Goal: Task Accomplishment & Management: Manage account settings

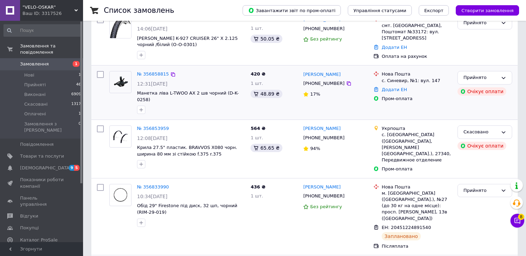
scroll to position [173, 0]
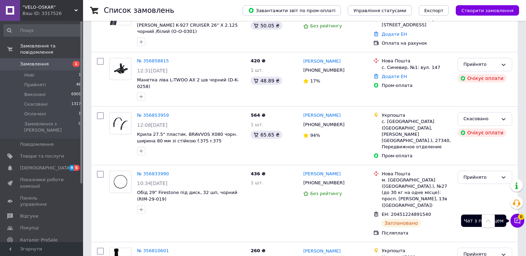
click at [518, 215] on button "Чат з покупцем 8" at bounding box center [518, 221] width 14 height 14
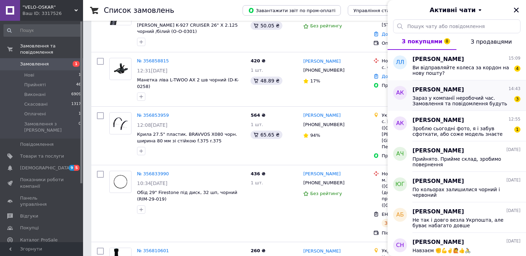
click at [437, 103] on span "Зараз у компанії неробочий час. Замовлення та повідомлення будуть оброблені з 1…" at bounding box center [462, 100] width 98 height 11
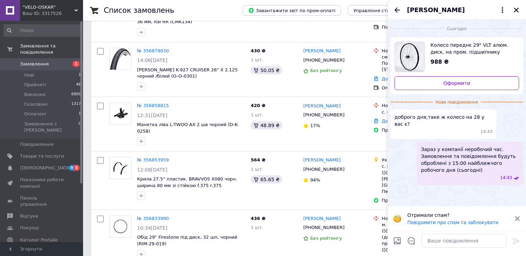
scroll to position [115, 0]
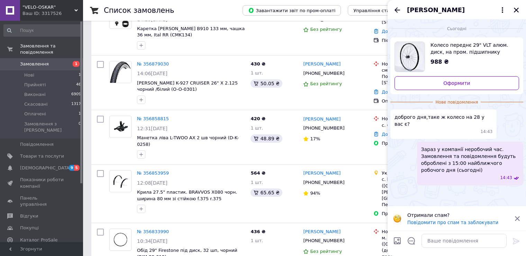
click at [439, 50] on span "Колесо переднє 29" VLT алюм. диск, на пром. підшипнику" at bounding box center [472, 49] width 83 height 14
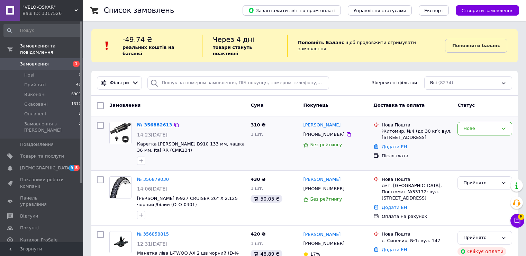
click at [149, 122] on link "№ 356882613" at bounding box center [154, 124] width 35 height 5
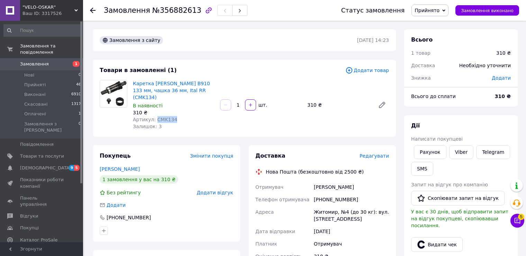
drag, startPoint x: 171, startPoint y: 114, endPoint x: 153, endPoint y: 114, distance: 17.7
click at [153, 117] on span "Артикул: CMK134" at bounding box center [155, 120] width 44 height 6
copy span "CMK134"
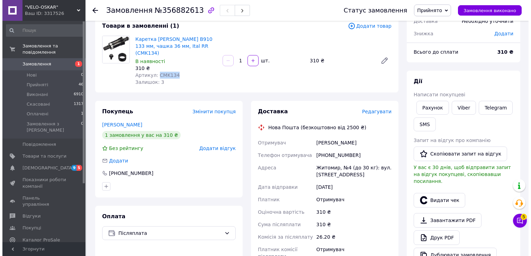
scroll to position [57, 0]
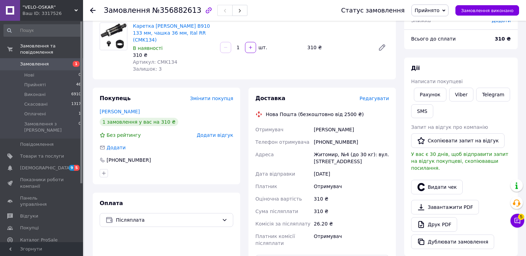
click at [384, 96] on span "Редагувати" at bounding box center [374, 99] width 29 height 6
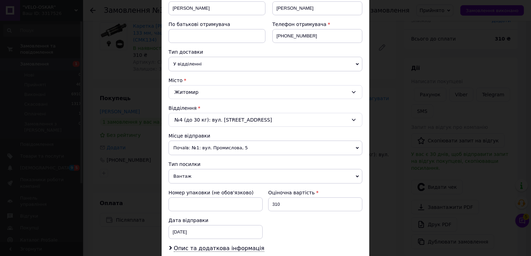
scroll to position [173, 0]
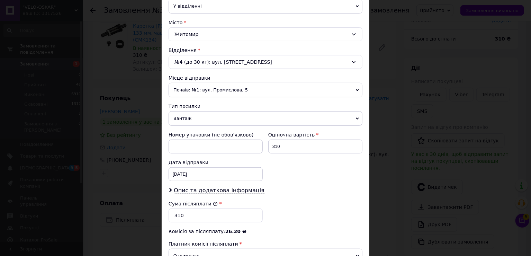
click at [220, 193] on div "Опис та додаткова інформація" at bounding box center [266, 191] width 194 height 8
click at [219, 187] on span "Опис та додаткова інформація" at bounding box center [219, 190] width 91 height 7
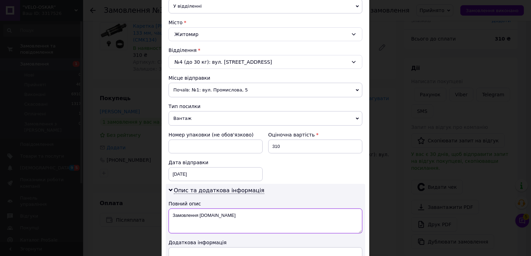
drag, startPoint x: 219, startPoint y: 216, endPoint x: 167, endPoint y: 217, distance: 52.7
click at [167, 217] on div "Опис та додаткова інформація Повний опис Замовлення Prom.ua Додаткова інформація" at bounding box center [265, 229] width 199 height 91
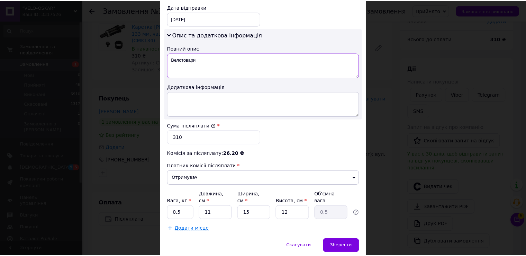
scroll to position [348, 0]
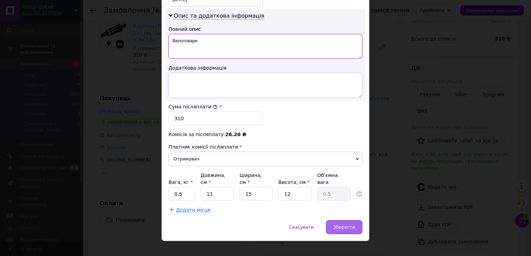
type textarea "Велотовари"
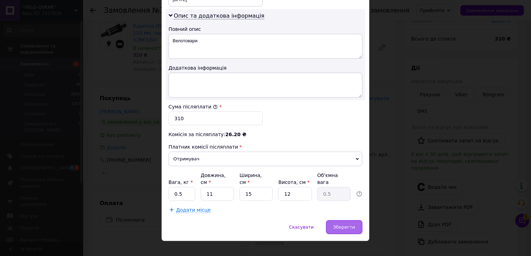
click at [343, 224] on span "Зберегти" at bounding box center [344, 226] width 22 height 5
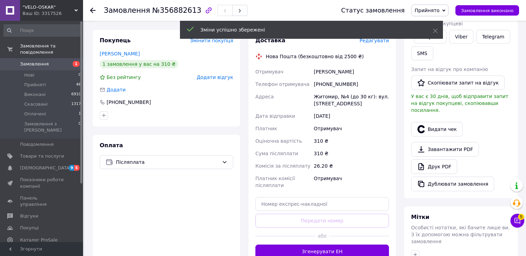
scroll to position [173, 0]
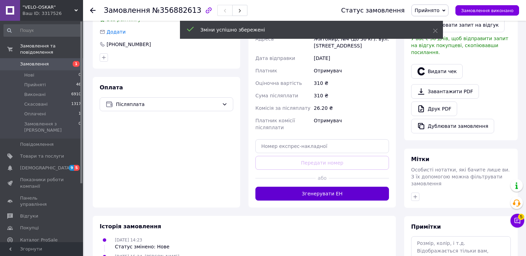
click at [330, 187] on button "Згенерувати ЕН" at bounding box center [323, 194] width 134 height 14
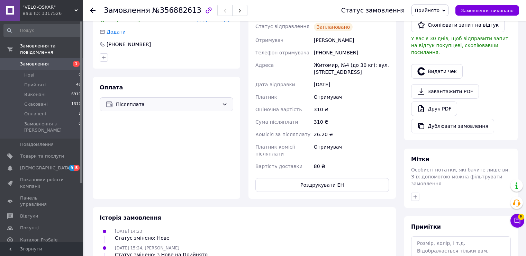
scroll to position [0, 0]
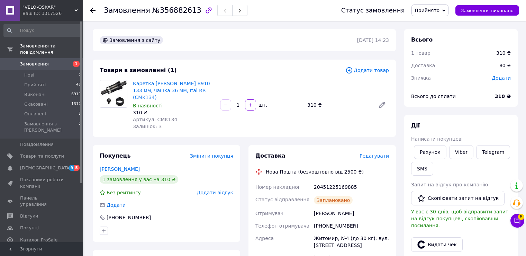
click at [32, 61] on span "Замовлення" at bounding box center [34, 64] width 29 height 6
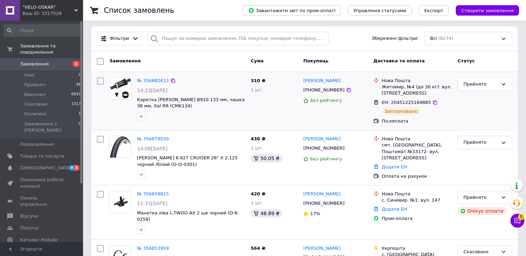
scroll to position [57, 0]
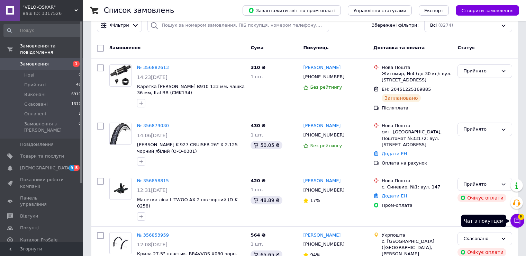
click at [515, 221] on icon at bounding box center [518, 221] width 6 height 6
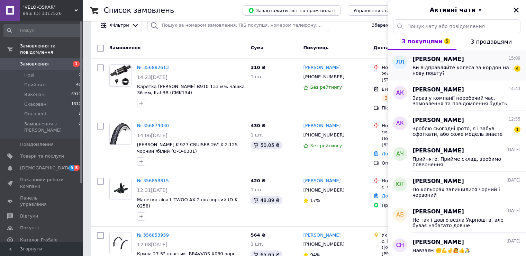
click at [475, 73] on span "Ви відправляйте колеса за кордон на нову пошту?" at bounding box center [462, 70] width 98 height 11
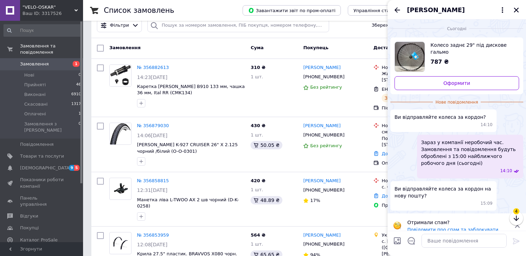
scroll to position [1, 0]
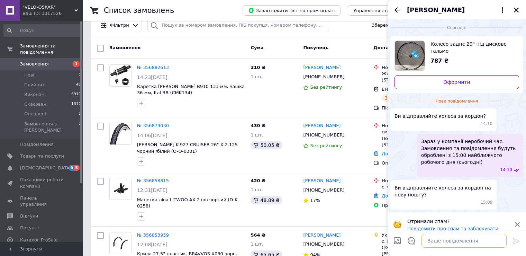
click at [433, 240] on textarea at bounding box center [464, 241] width 85 height 14
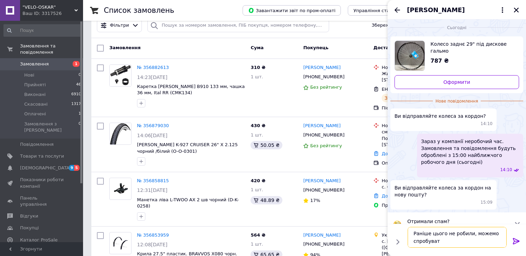
type textarea "Раніше цього не робили, можемо спробувати"
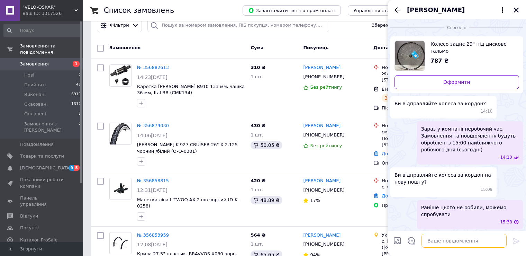
scroll to position [0, 0]
click at [519, 11] on icon "Закрити" at bounding box center [516, 10] width 6 height 6
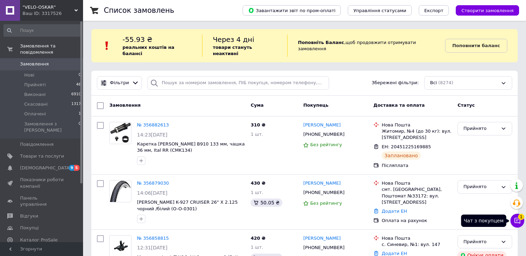
click at [516, 217] on icon at bounding box center [517, 220] width 7 height 7
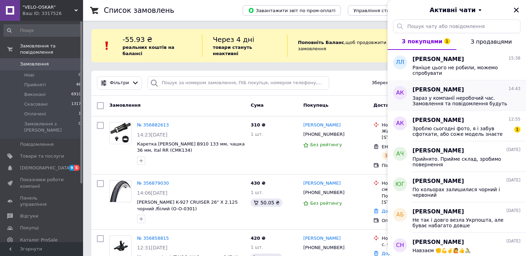
click at [451, 98] on span "Зараз у компанії неробочий час. Замовлення та повідомлення будуть оброблені з 1…" at bounding box center [462, 100] width 98 height 11
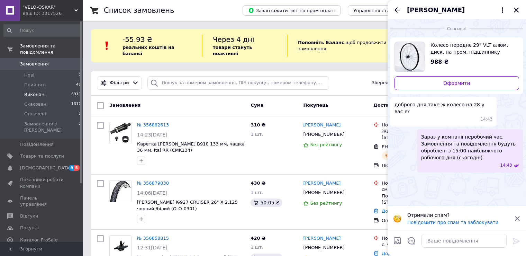
click at [41, 91] on span "Виконані" at bounding box center [34, 94] width 21 height 6
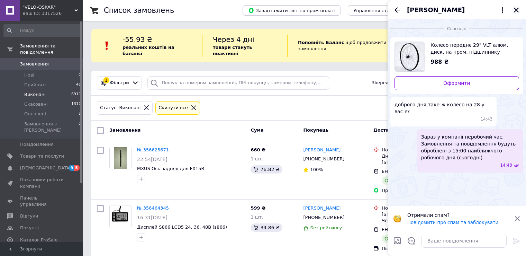
click at [515, 9] on icon "Закрити" at bounding box center [516, 10] width 6 height 6
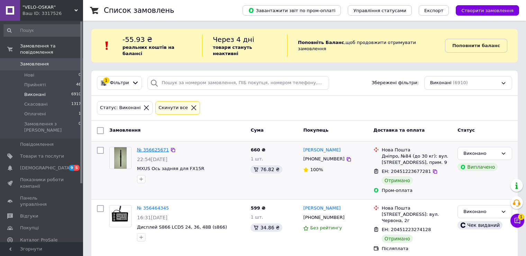
click at [149, 147] on link "№ 356625671" at bounding box center [153, 149] width 32 height 5
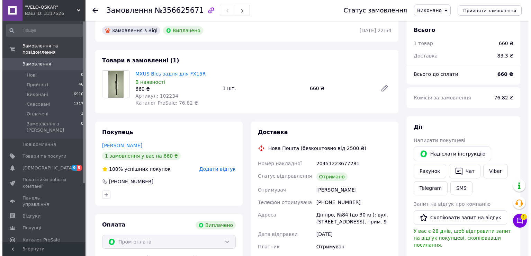
scroll to position [57, 0]
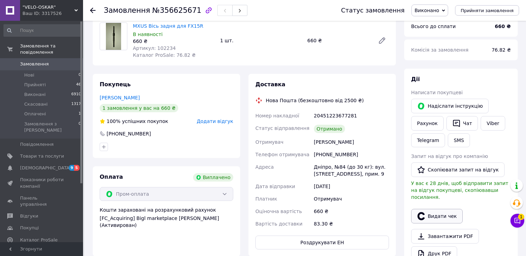
click at [426, 209] on button "Видати чек" at bounding box center [437, 216] width 52 height 15
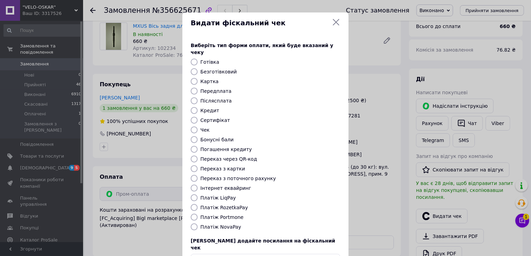
click at [195, 204] on input "Платіж RozetkaPay" at bounding box center [194, 207] width 7 height 7
radio input "true"
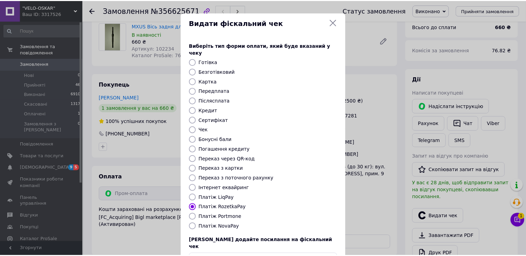
scroll to position [41, 0]
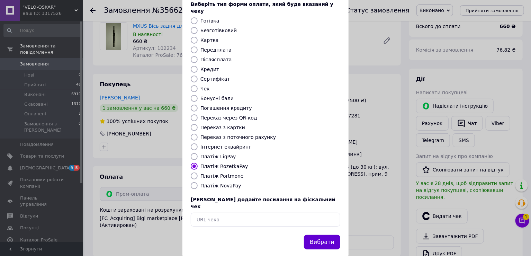
click at [321, 235] on button "Вибрати" at bounding box center [322, 242] width 36 height 15
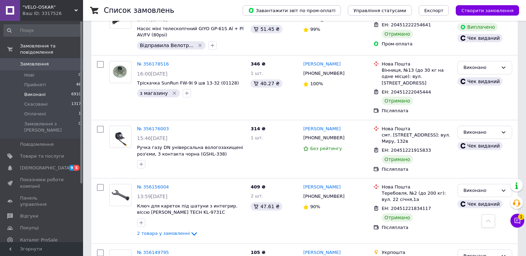
scroll to position [1102, 0]
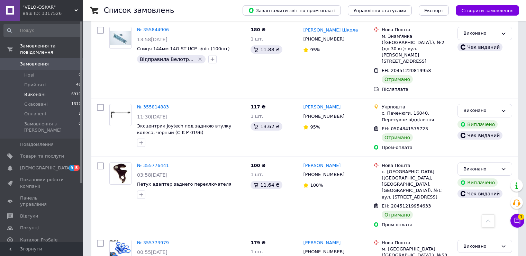
scroll to position [1153, 0]
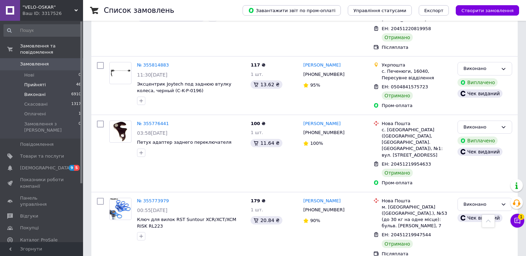
click at [42, 82] on span "Прийняті" at bounding box center [34, 85] width 21 height 6
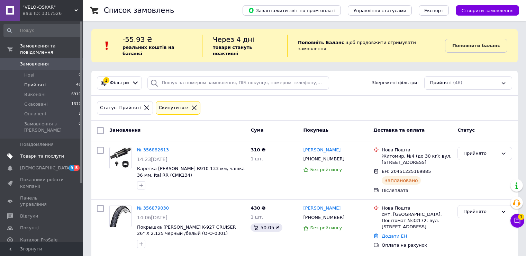
click at [40, 153] on span "Товари та послуги" at bounding box center [42, 156] width 44 height 6
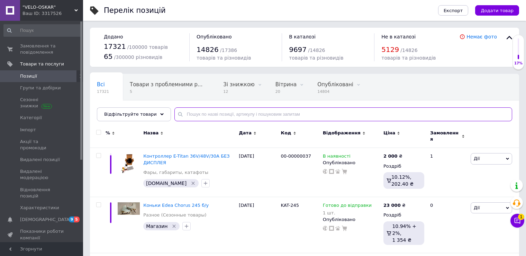
paste input "170597"
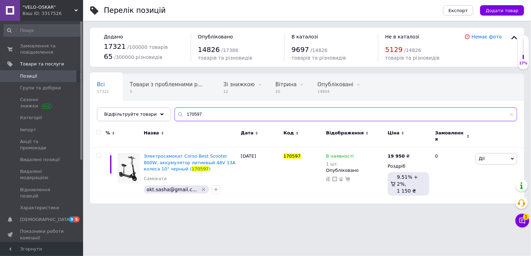
type input "170597"
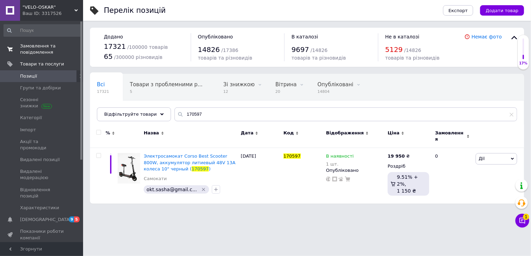
click at [37, 47] on span "Замовлення та повідомлення" at bounding box center [42, 49] width 44 height 12
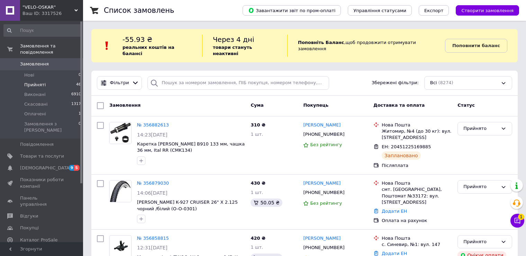
click at [43, 82] on span "Прийняті" at bounding box center [34, 85] width 21 height 6
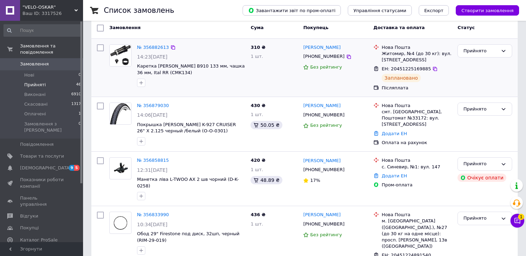
scroll to position [115, 0]
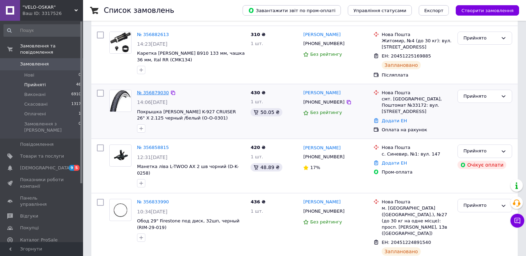
click at [149, 90] on link "№ 356879030" at bounding box center [153, 92] width 32 height 5
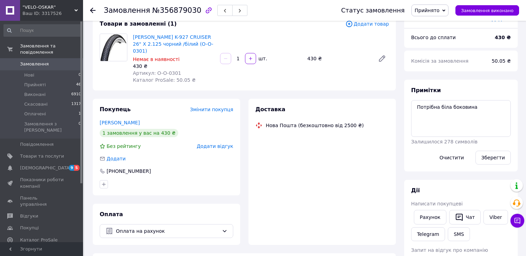
scroll to position [115, 0]
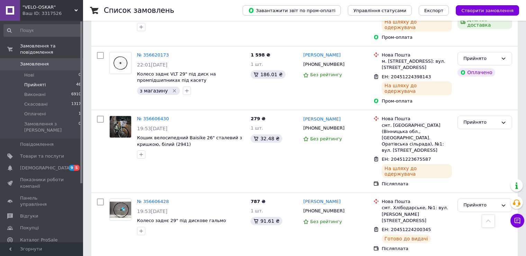
scroll to position [1153, 0]
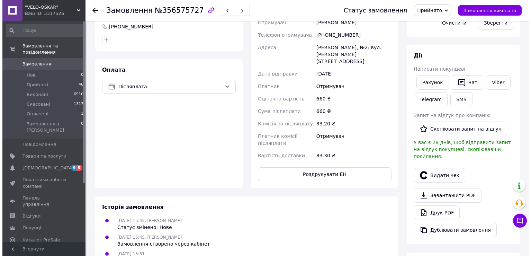
scroll to position [189, 0]
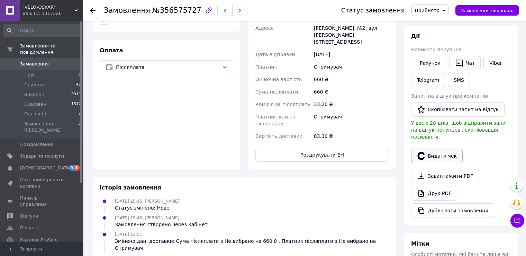
click at [429, 149] on button "Видати чек" at bounding box center [437, 156] width 52 height 15
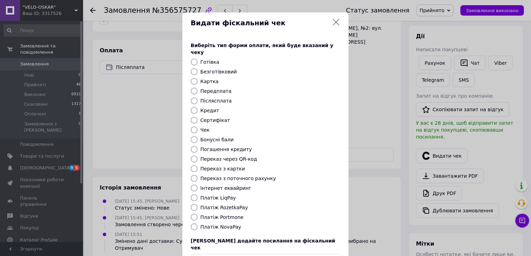
click at [194, 223] on input "Платіж NovaPay" at bounding box center [194, 226] width 7 height 7
radio input "true"
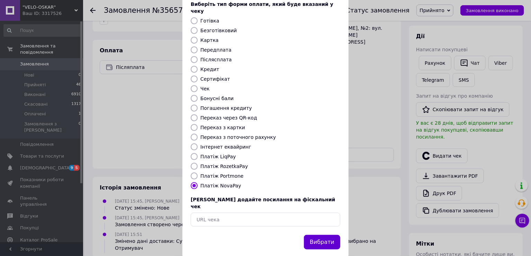
click at [329, 235] on button "Вибрати" at bounding box center [322, 242] width 36 height 15
click at [323, 235] on button "Вибрати" at bounding box center [322, 242] width 36 height 15
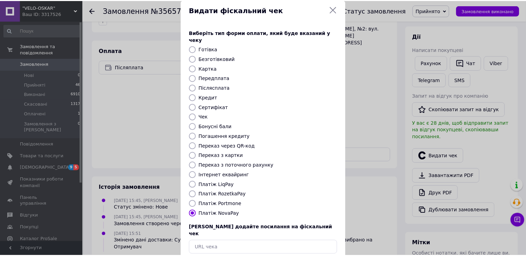
scroll to position [0, 0]
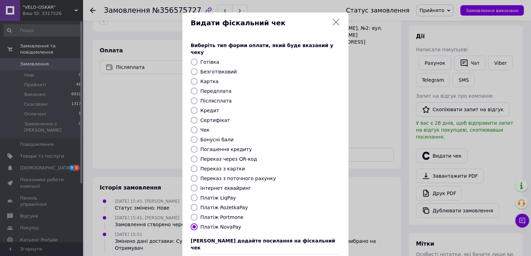
click at [333, 21] on icon at bounding box center [336, 22] width 8 height 8
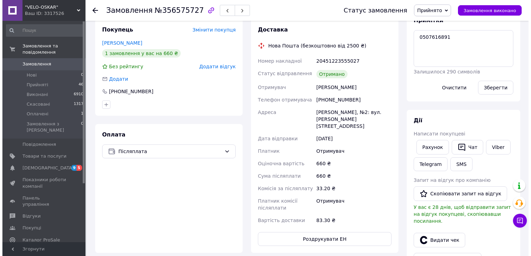
scroll to position [118, 0]
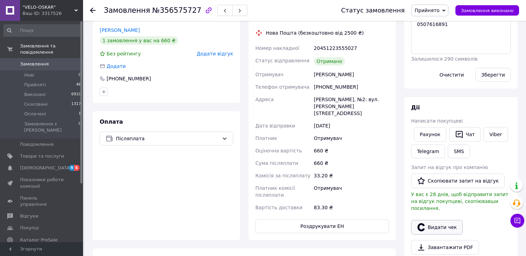
click at [422, 223] on icon "button" at bounding box center [421, 227] width 8 height 8
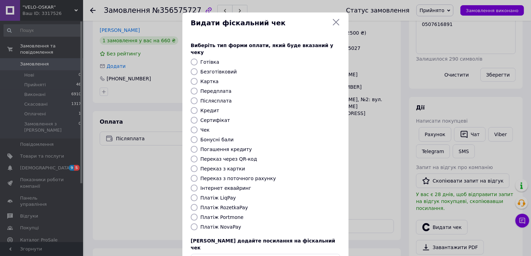
click at [194, 223] on input "Платіж NovaPay" at bounding box center [194, 226] width 7 height 7
radio input "true"
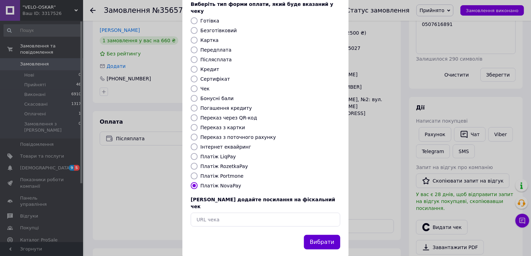
click at [321, 235] on button "Вибрати" at bounding box center [322, 242] width 36 height 15
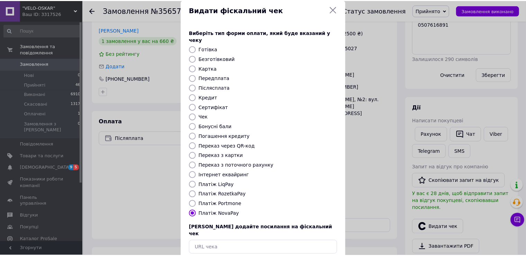
scroll to position [0, 0]
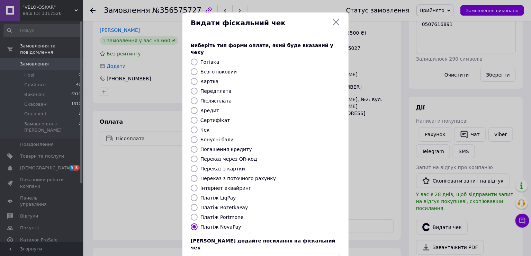
click at [335, 23] on icon at bounding box center [336, 22] width 7 height 7
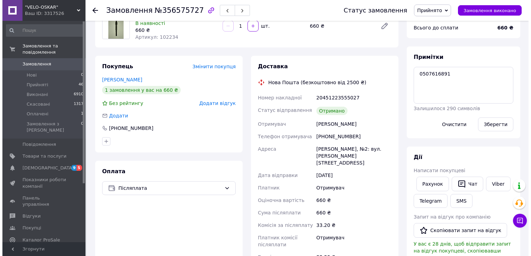
scroll to position [90, 0]
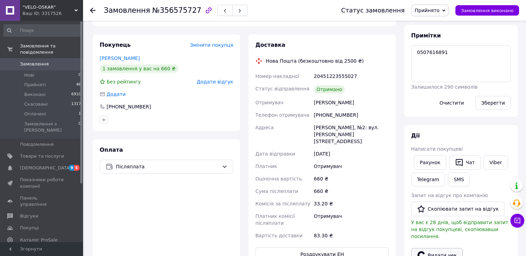
click at [437, 250] on button "Видати чек" at bounding box center [437, 255] width 52 height 15
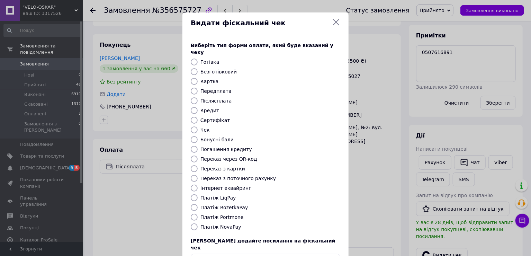
click at [191, 223] on input "Платіж NovaPay" at bounding box center [194, 226] width 7 height 7
radio input "true"
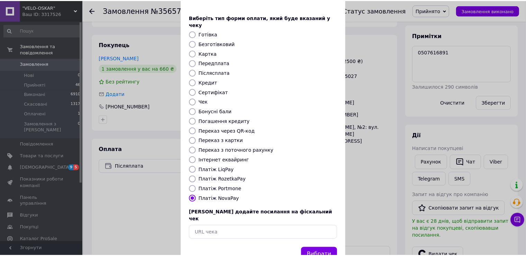
scroll to position [41, 0]
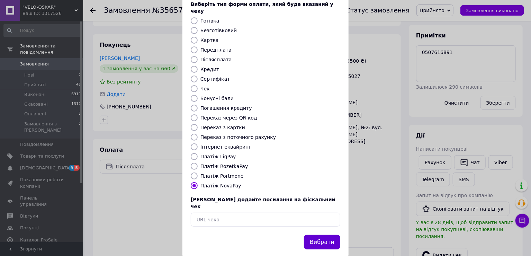
click at [321, 235] on button "Вибрати" at bounding box center [322, 242] width 36 height 15
click at [329, 235] on button "Вибрати" at bounding box center [322, 242] width 36 height 15
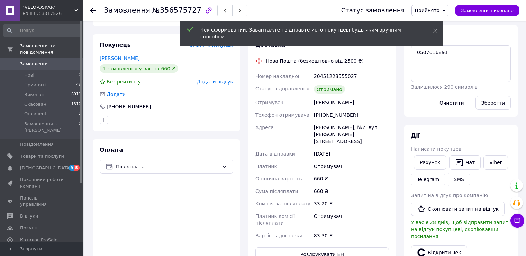
click at [447, 8] on span "Прийнято" at bounding box center [430, 11] width 37 height 12
click at [448, 21] on li "Виконано" at bounding box center [430, 24] width 36 height 10
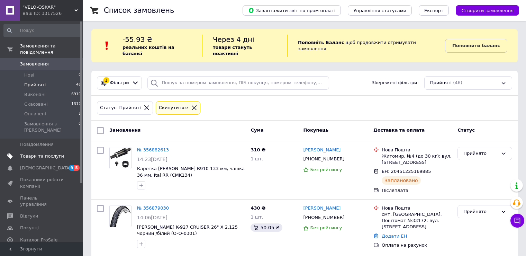
click at [43, 153] on span "Товари та послуги" at bounding box center [42, 156] width 44 height 6
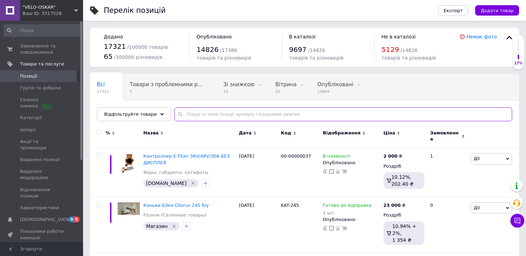
click at [182, 115] on input "text" at bounding box center [343, 114] width 338 height 14
paste input "GRD-001"
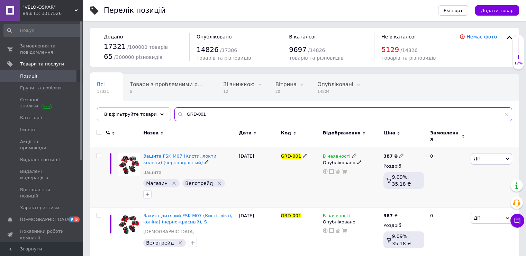
type input "GRD-001"
click at [352, 153] on span at bounding box center [354, 155] width 4 height 5
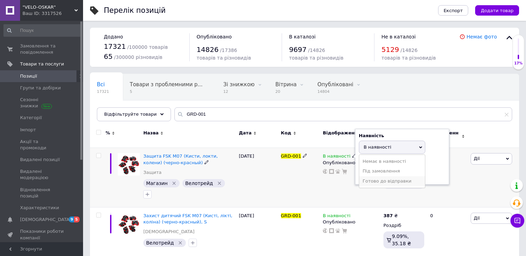
click at [367, 177] on li "Готово до відправки" at bounding box center [392, 181] width 66 height 10
click at [367, 173] on input at bounding box center [385, 180] width 53 height 14
type input "1"
click at [293, 177] on div "GRD-001" at bounding box center [300, 178] width 42 height 60
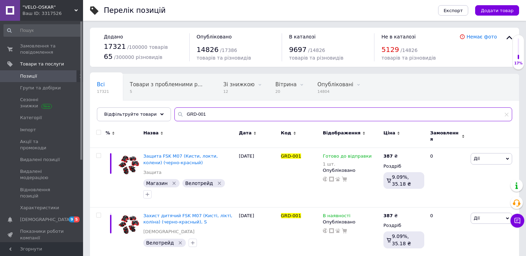
drag, startPoint x: 194, startPoint y: 117, endPoint x: 182, endPoint y: 114, distance: 11.4
click at [178, 116] on input "GRD-001" at bounding box center [343, 114] width 338 height 14
paste input "PUM-026"
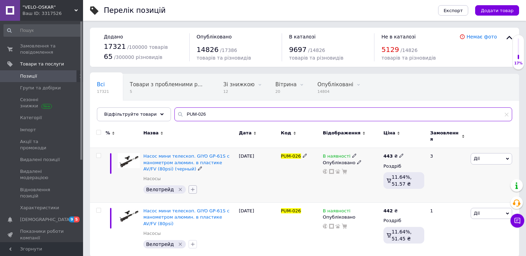
type input "PUM-026"
click at [190, 187] on icon "button" at bounding box center [193, 190] width 6 height 6
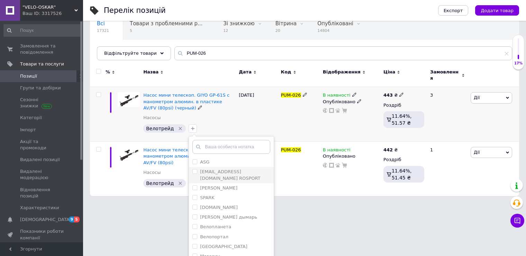
scroll to position [78, 0]
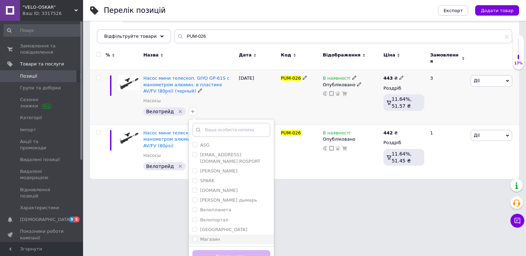
click at [193, 236] on input "Магазин" at bounding box center [195, 238] width 5 height 5
checkbox input "true"
click at [201, 250] on button "Додати мітку" at bounding box center [232, 257] width 78 height 14
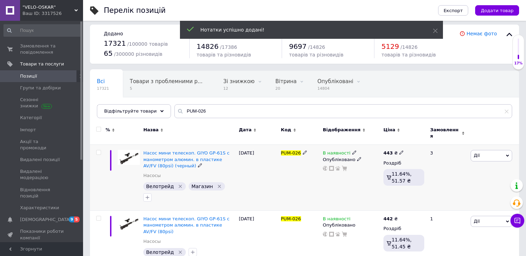
click at [352, 150] on icon at bounding box center [354, 152] width 4 height 4
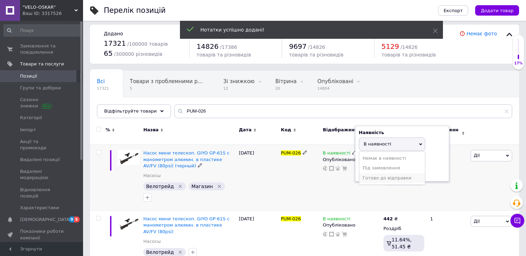
click at [363, 173] on li "Готово до відправки" at bounding box center [392, 178] width 66 height 10
click at [365, 170] on input at bounding box center [385, 177] width 53 height 14
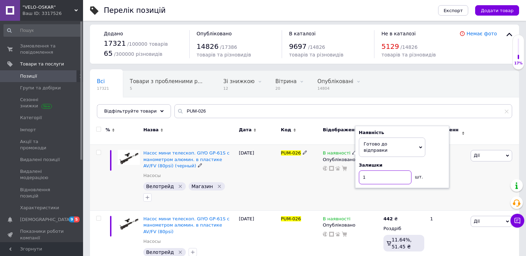
type input "1"
click at [288, 173] on div "PUM-026" at bounding box center [300, 178] width 42 height 66
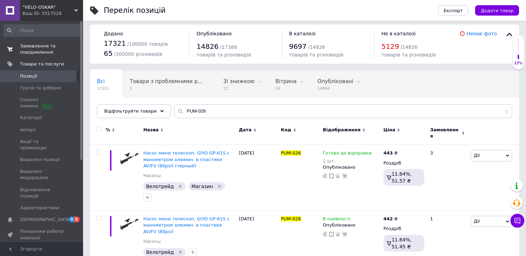
click at [33, 52] on span "Замовлення та повідомлення" at bounding box center [42, 49] width 44 height 12
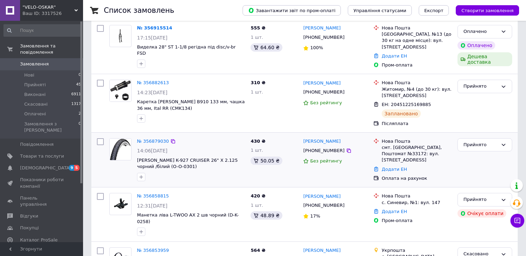
scroll to position [115, 0]
click at [479, 141] on div "Прийнято" at bounding box center [481, 144] width 35 height 7
drag, startPoint x: 152, startPoint y: 154, endPoint x: 172, endPoint y: 155, distance: 19.8
drag, startPoint x: 171, startPoint y: 154, endPoint x: 153, endPoint y: 154, distance: 18.0
copy span "O-O-0301"
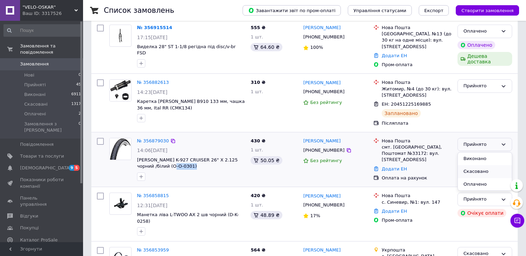
click at [479, 165] on li "Скасовано" at bounding box center [485, 171] width 54 height 13
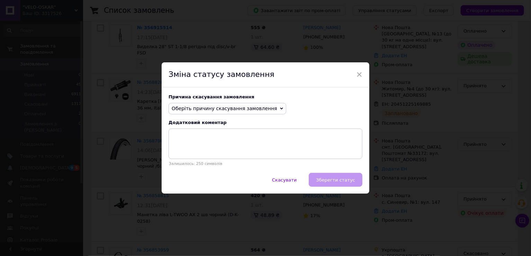
click at [248, 108] on span "Оберіть причину скасування замовлення" at bounding box center [225, 109] width 106 height 6
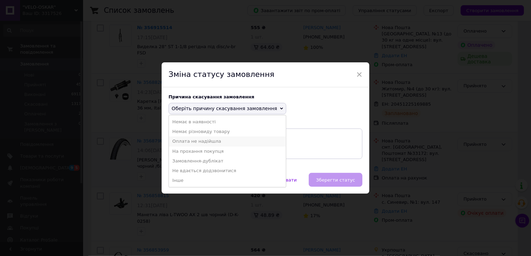
click at [224, 145] on li "Оплата не надійшла" at bounding box center [227, 141] width 117 height 10
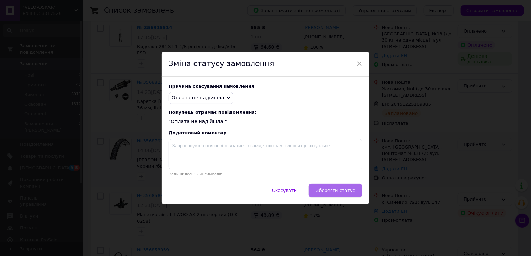
click at [331, 194] on button "Зберегти статус" at bounding box center [336, 190] width 54 height 14
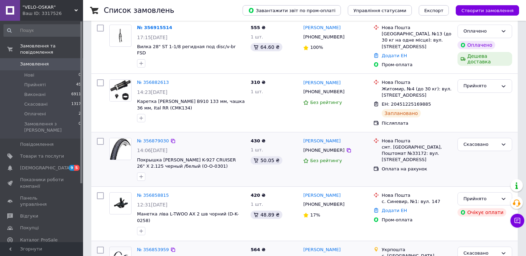
scroll to position [57, 0]
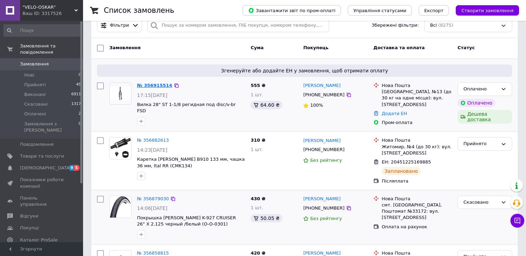
click at [155, 83] on link "№ 356915514" at bounding box center [154, 85] width 35 height 5
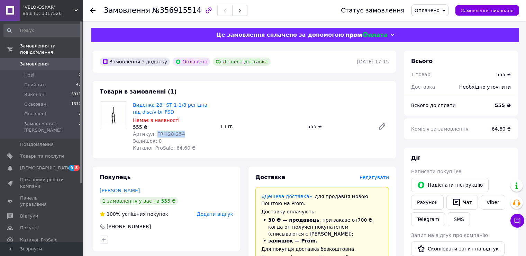
drag, startPoint x: 154, startPoint y: 134, endPoint x: 183, endPoint y: 134, distance: 29.1
click at [183, 134] on div "Артикул: FRK-28-254" at bounding box center [174, 134] width 82 height 7
copy span "FRK-28-254"
